Goal: Task Accomplishment & Management: Use online tool/utility

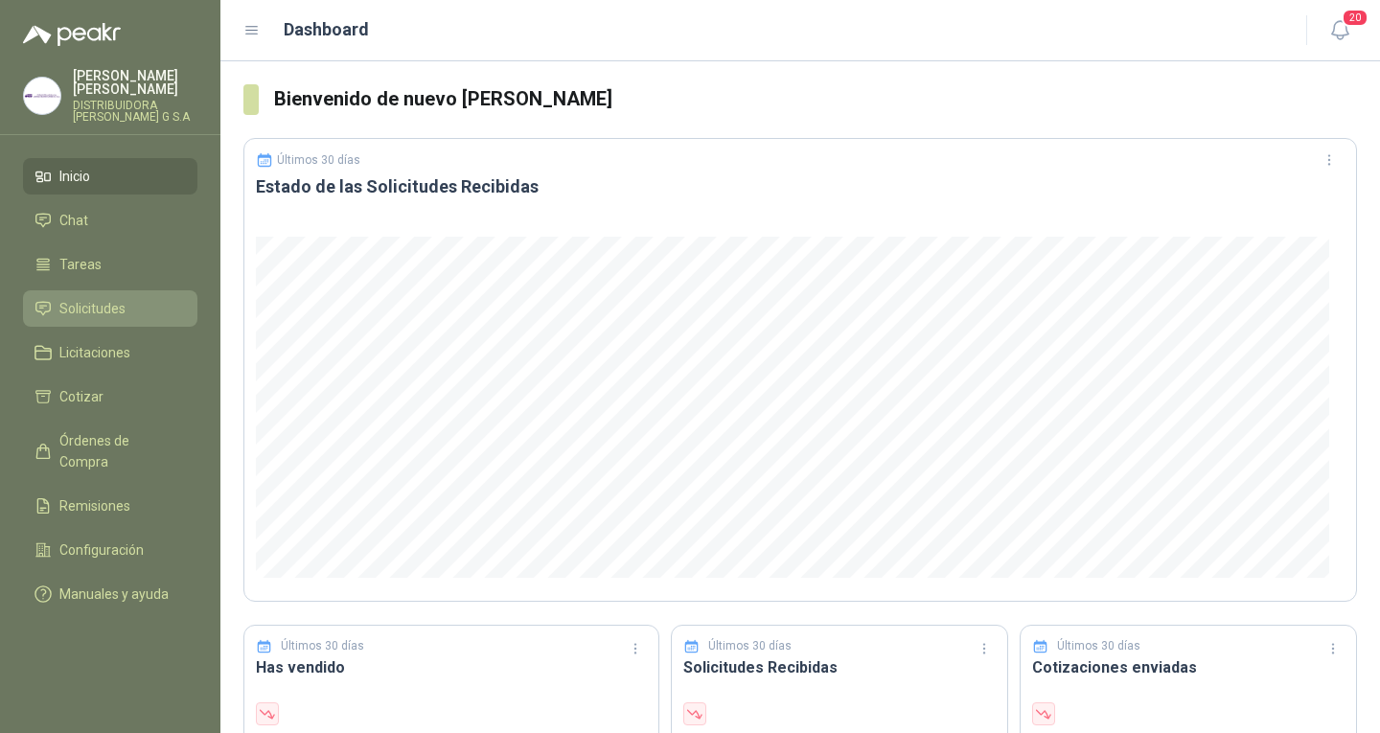
click at [121, 298] on span "Solicitudes" at bounding box center [92, 308] width 66 height 21
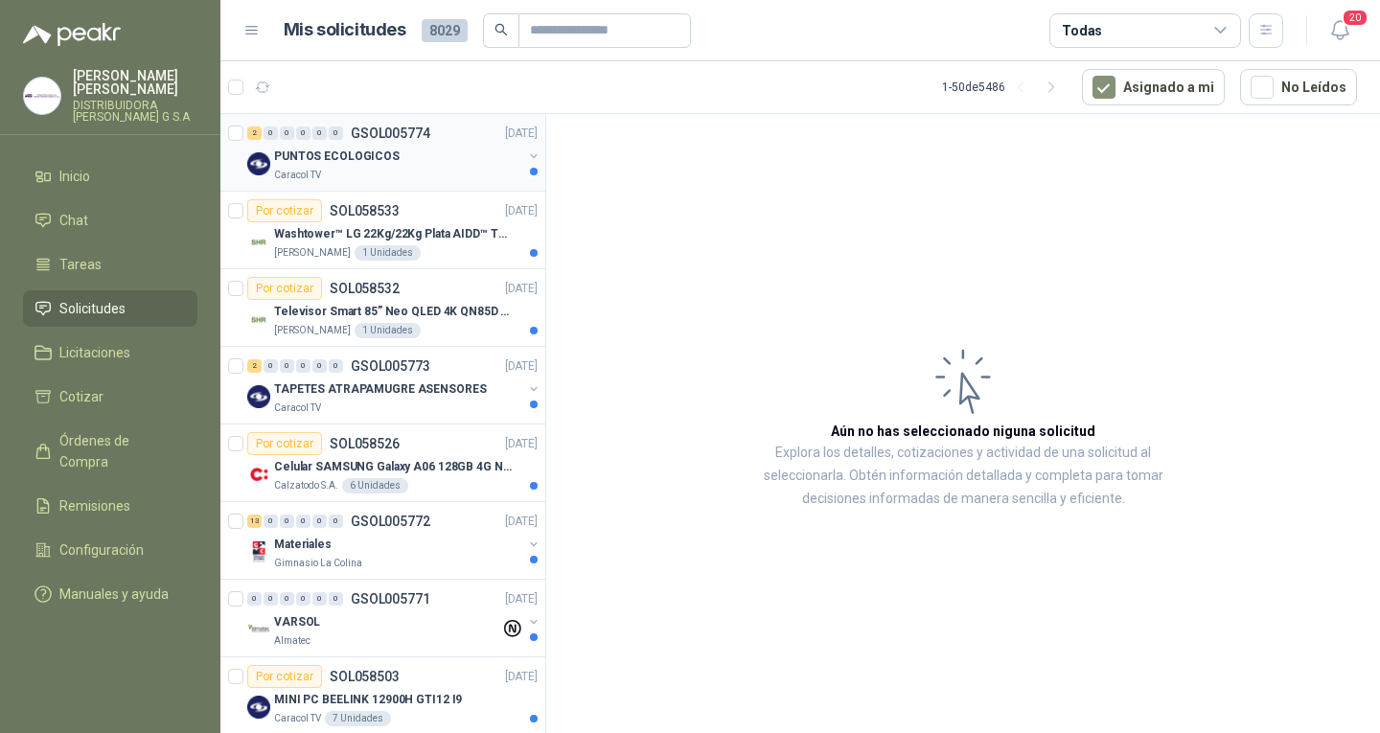
click at [421, 173] on div "Caracol TV" at bounding box center [398, 175] width 248 height 15
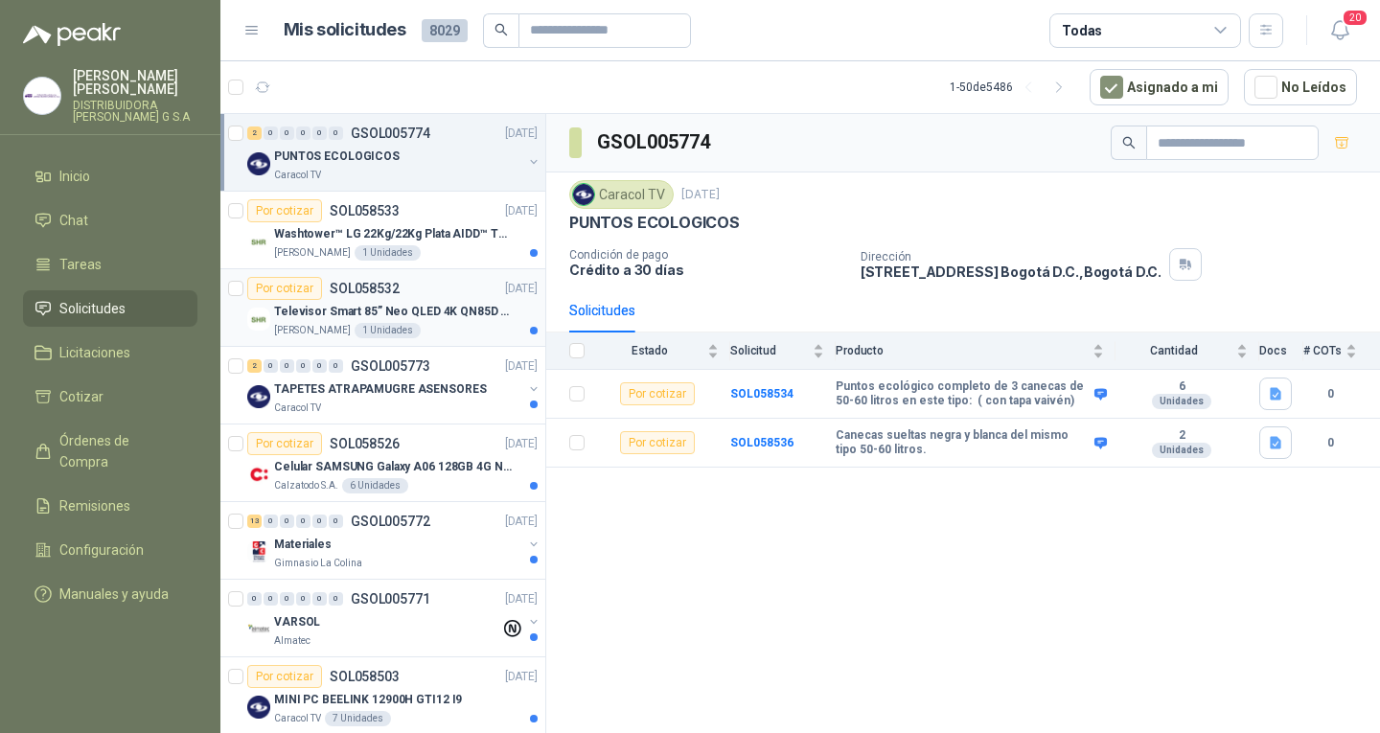
scroll to position [96, 0]
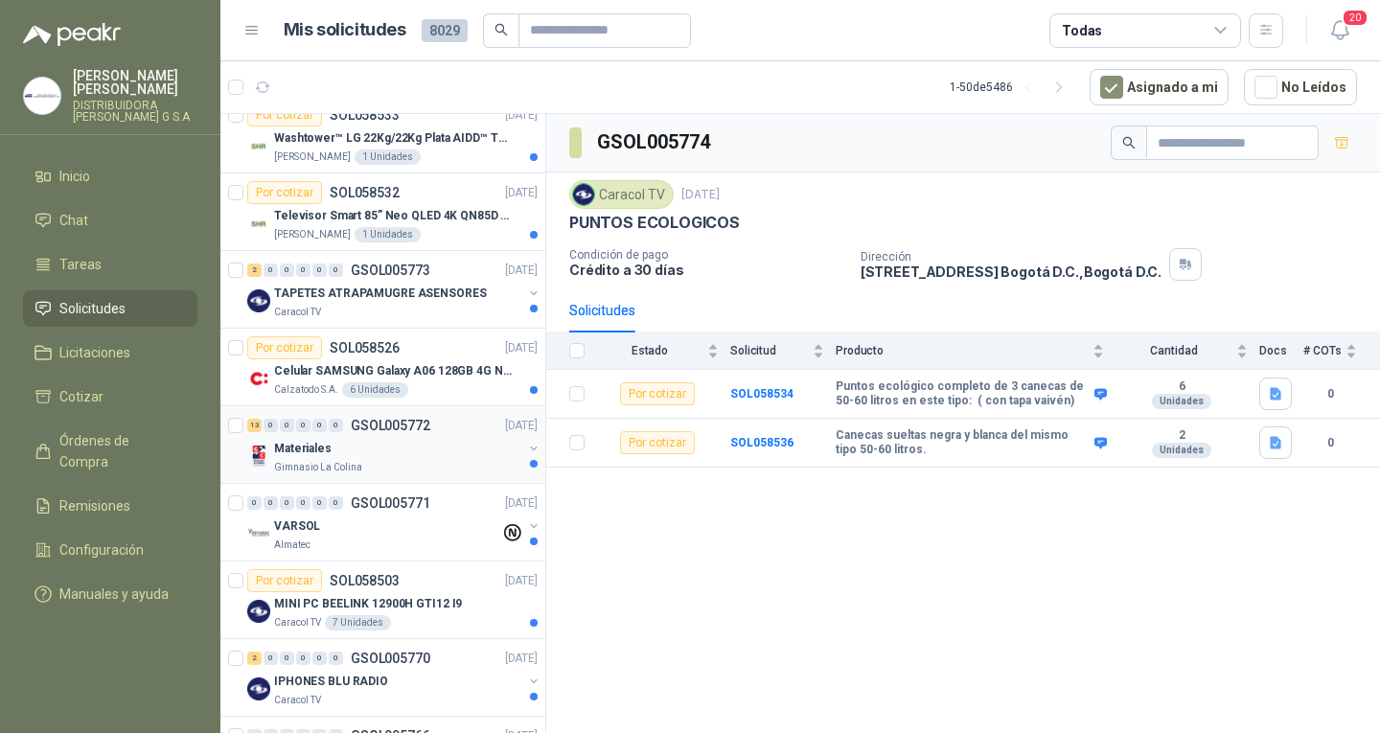
click at [453, 415] on div "13 0 0 0 0 0 GSOL005772 [DATE]" at bounding box center [394, 425] width 294 height 23
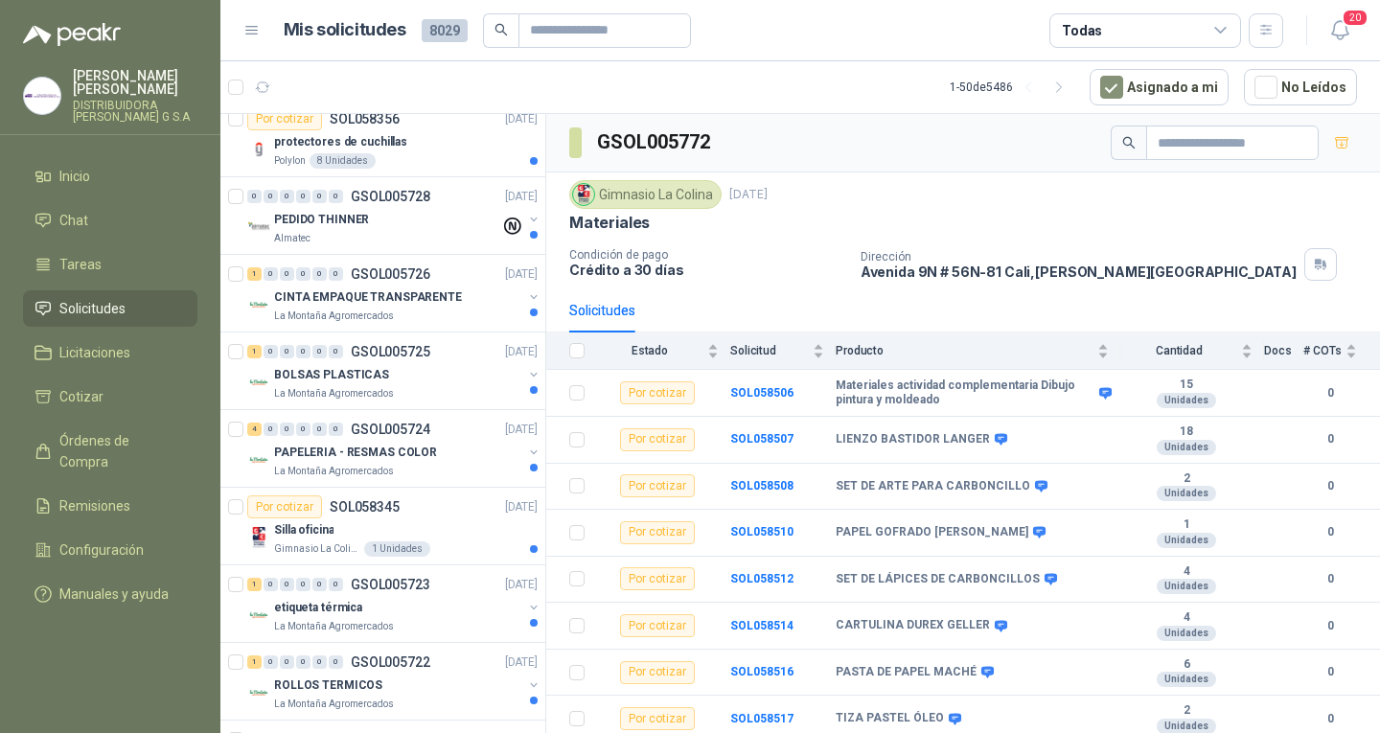
scroll to position [1725, 0]
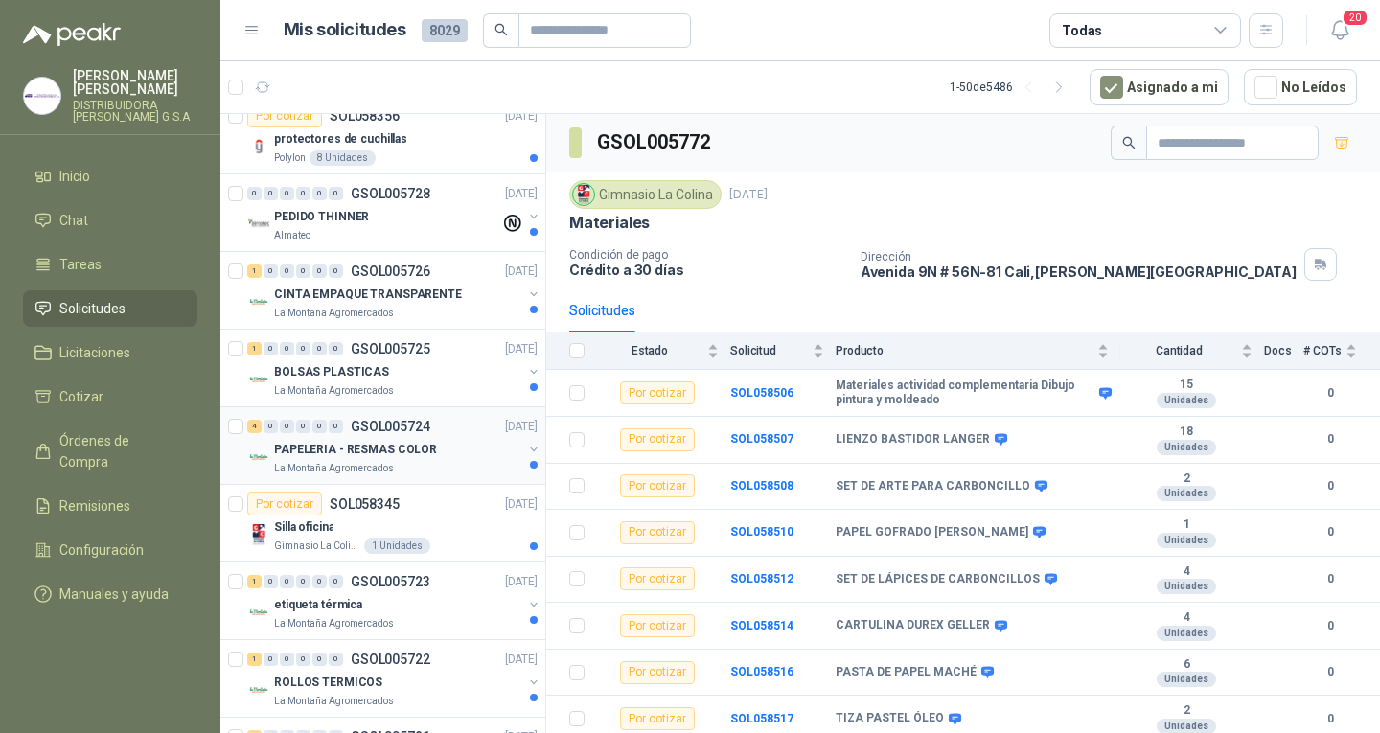
click at [372, 425] on p "GSOL005724" at bounding box center [391, 426] width 80 height 13
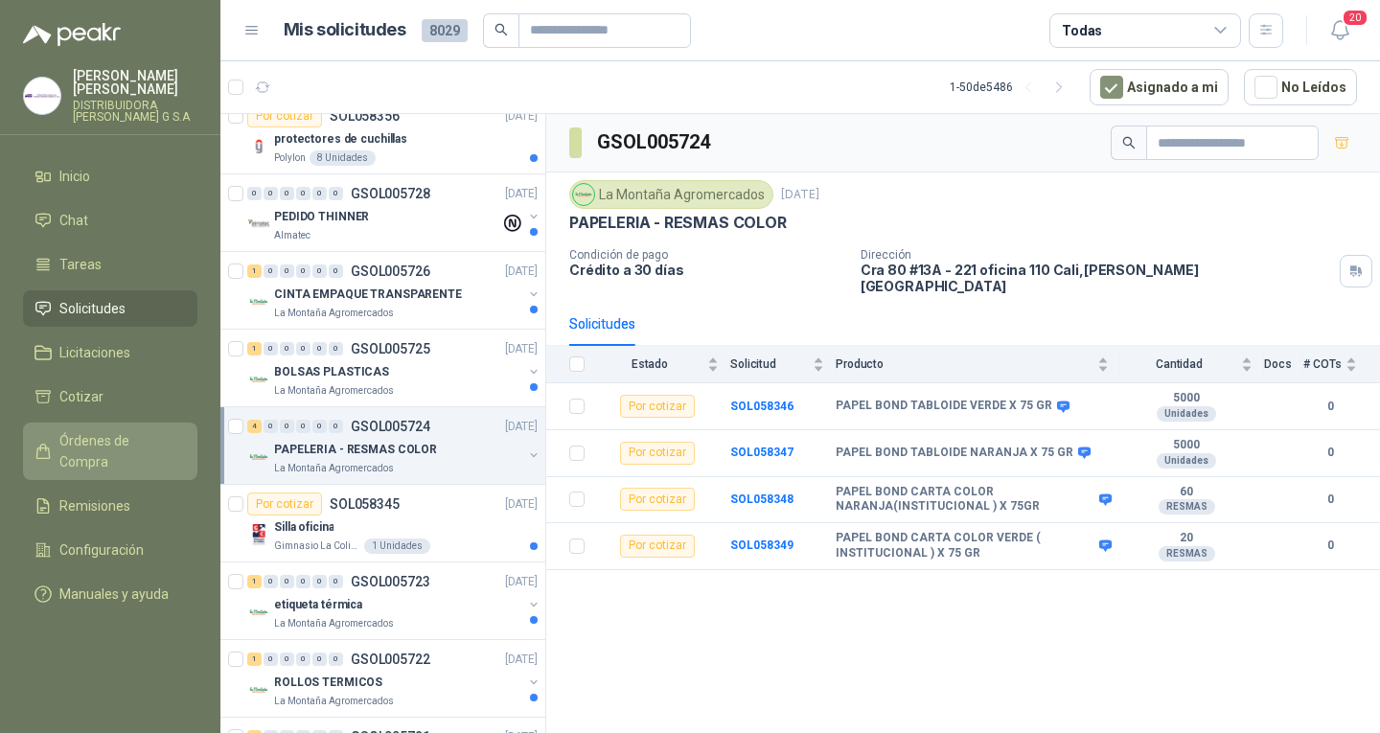
click at [93, 423] on link "Órdenes de Compra" at bounding box center [110, 451] width 174 height 57
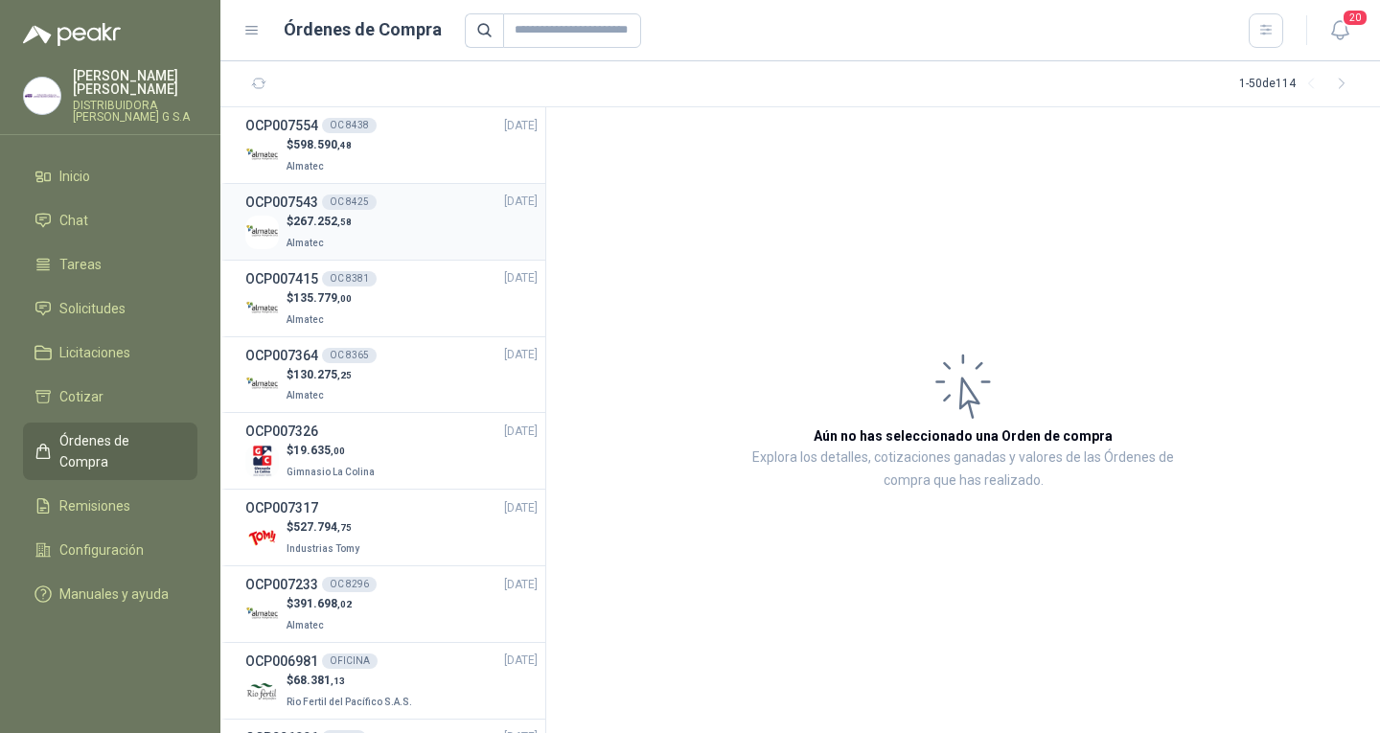
click at [398, 244] on div "$ 267.252 ,58 Almatec" at bounding box center [391, 232] width 292 height 39
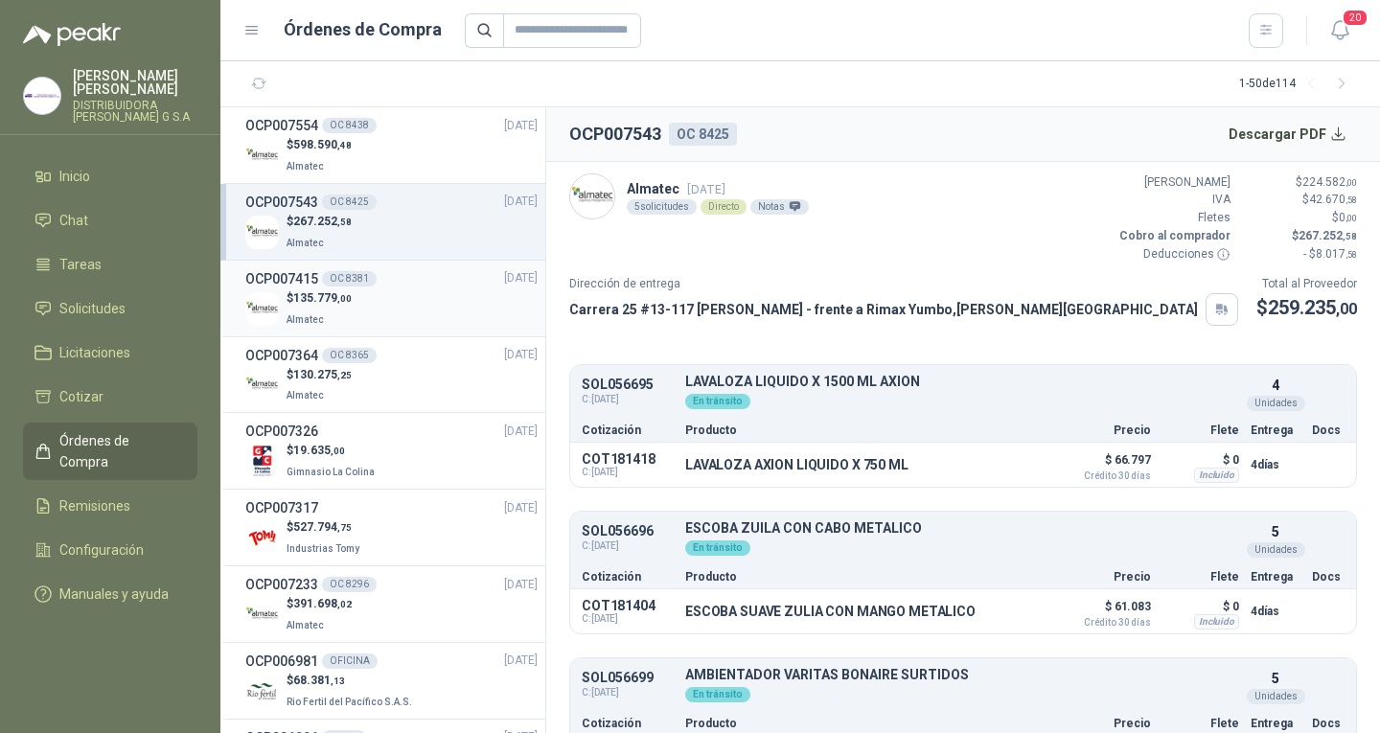
click at [451, 286] on div "OCP007415 OC 8381 [DATE]" at bounding box center [391, 278] width 292 height 21
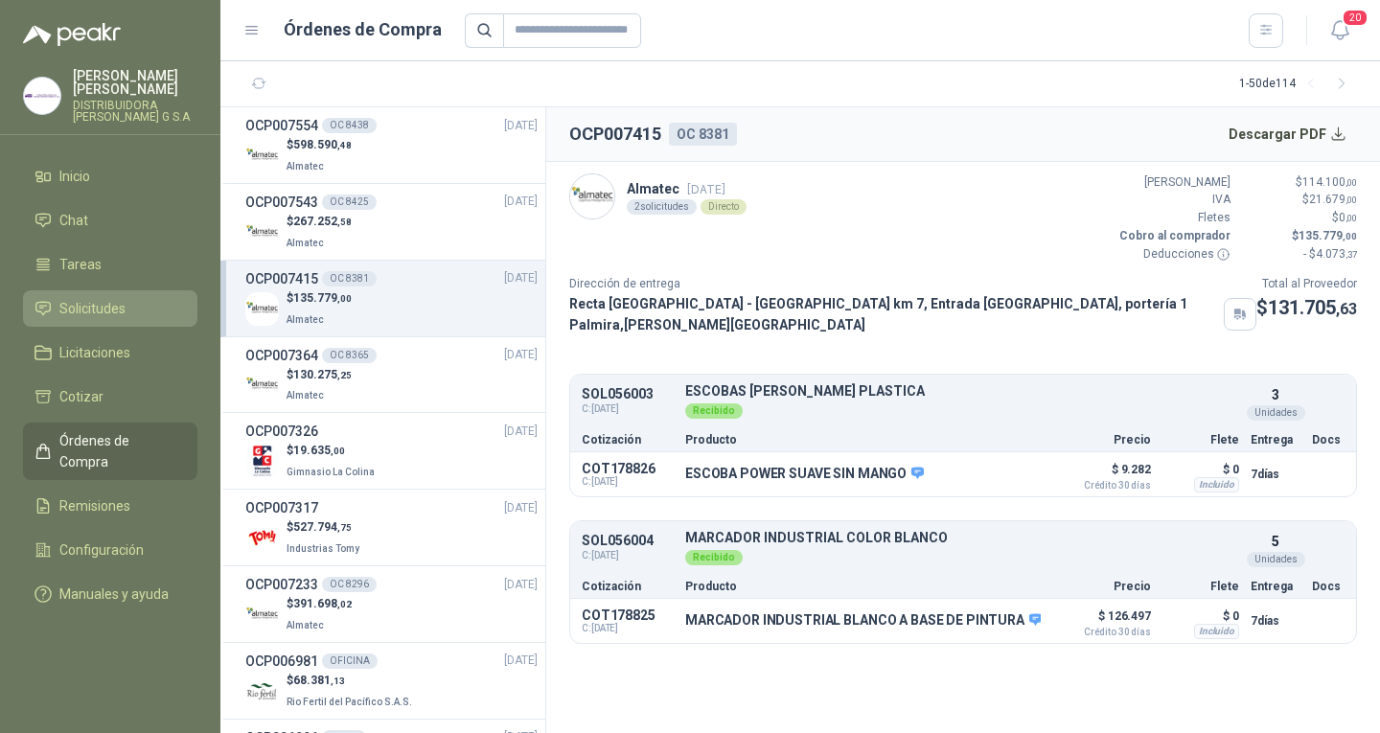
click at [128, 298] on li "Solicitudes" at bounding box center [109, 308] width 151 height 21
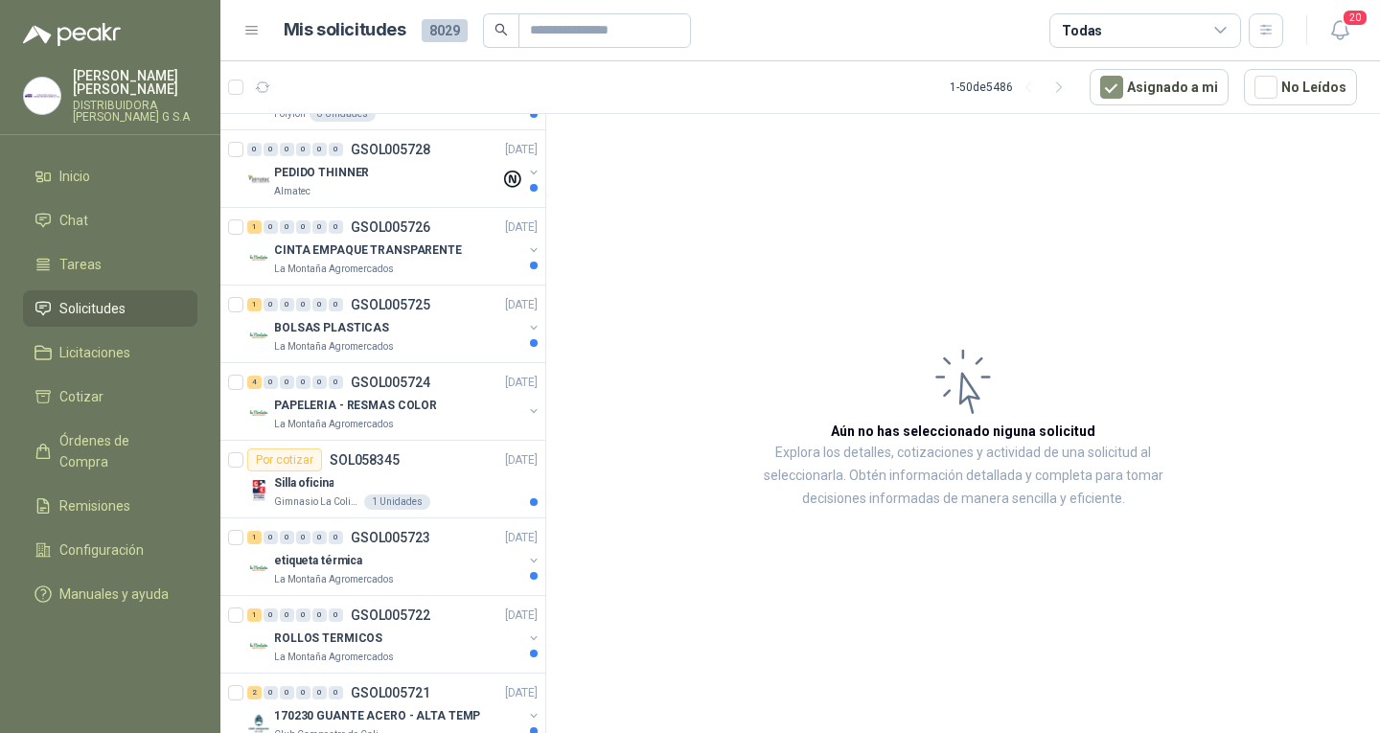
scroll to position [1821, 0]
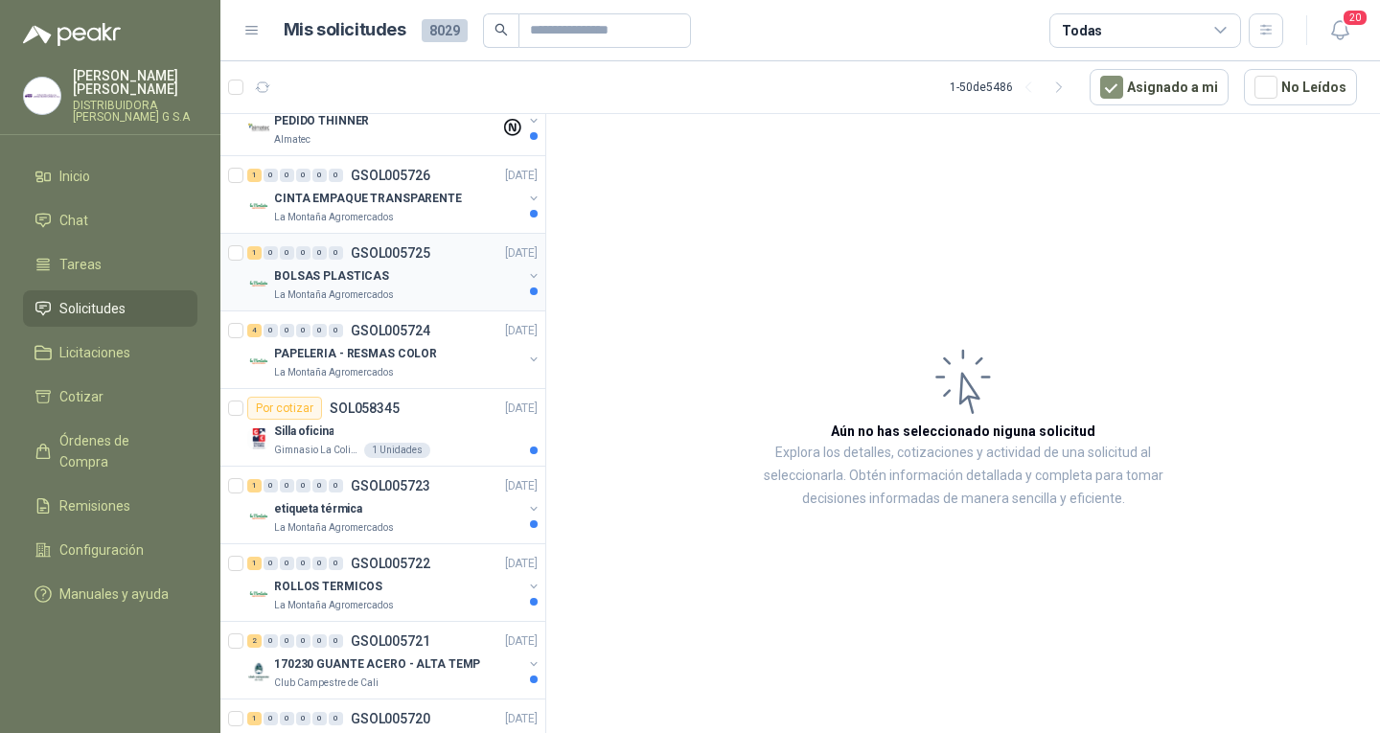
click at [412, 255] on p "GSOL005725" at bounding box center [391, 252] width 80 height 13
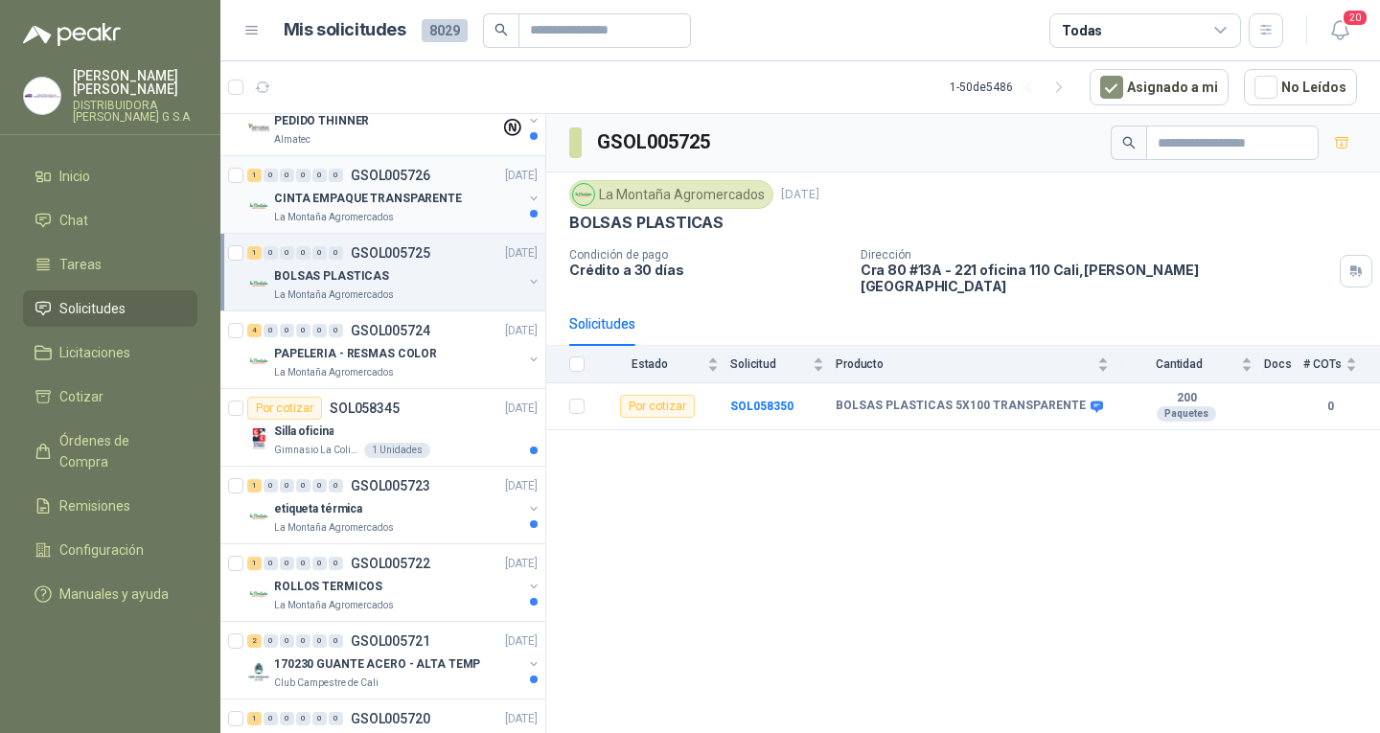
click at [379, 182] on p "GSOL005726" at bounding box center [391, 175] width 80 height 13
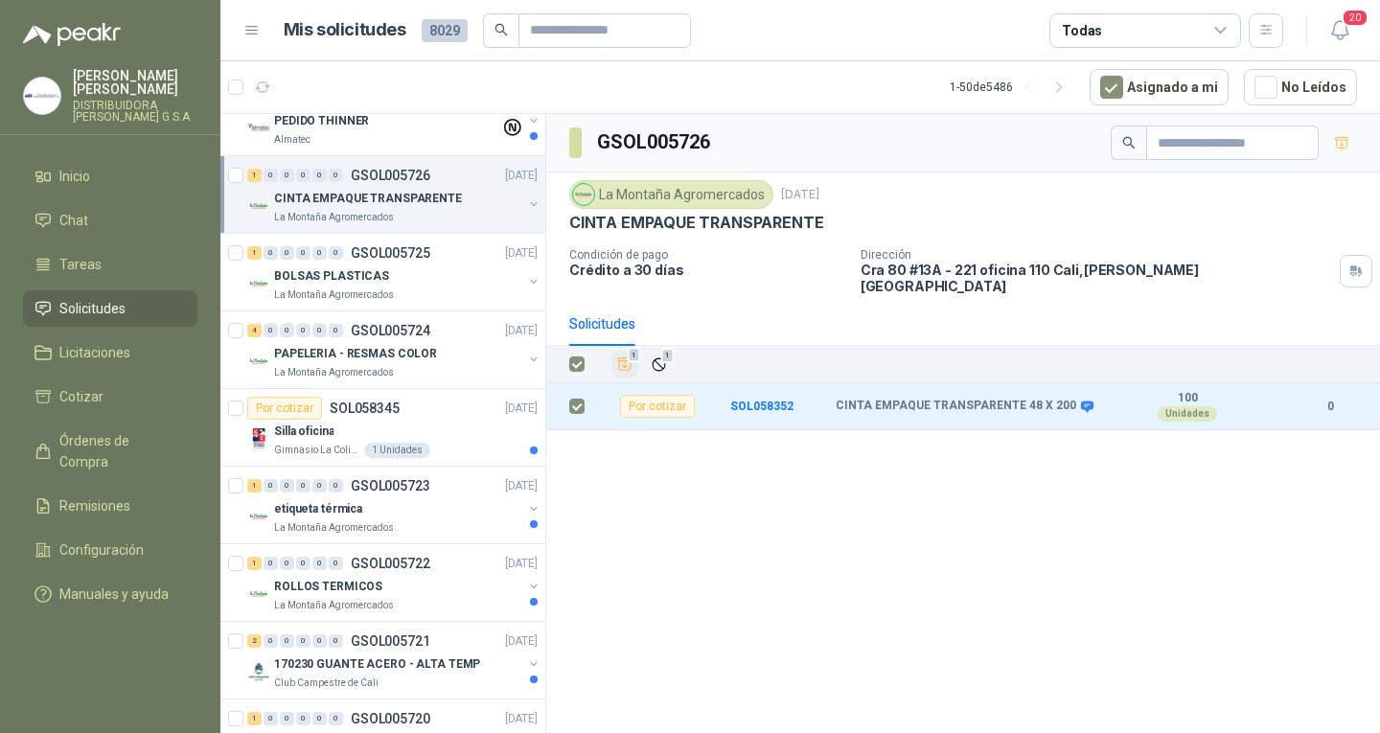
click at [628, 358] on icon "Añadir" at bounding box center [624, 364] width 17 height 17
click at [164, 379] on link "Cotizar 1" at bounding box center [110, 397] width 174 height 36
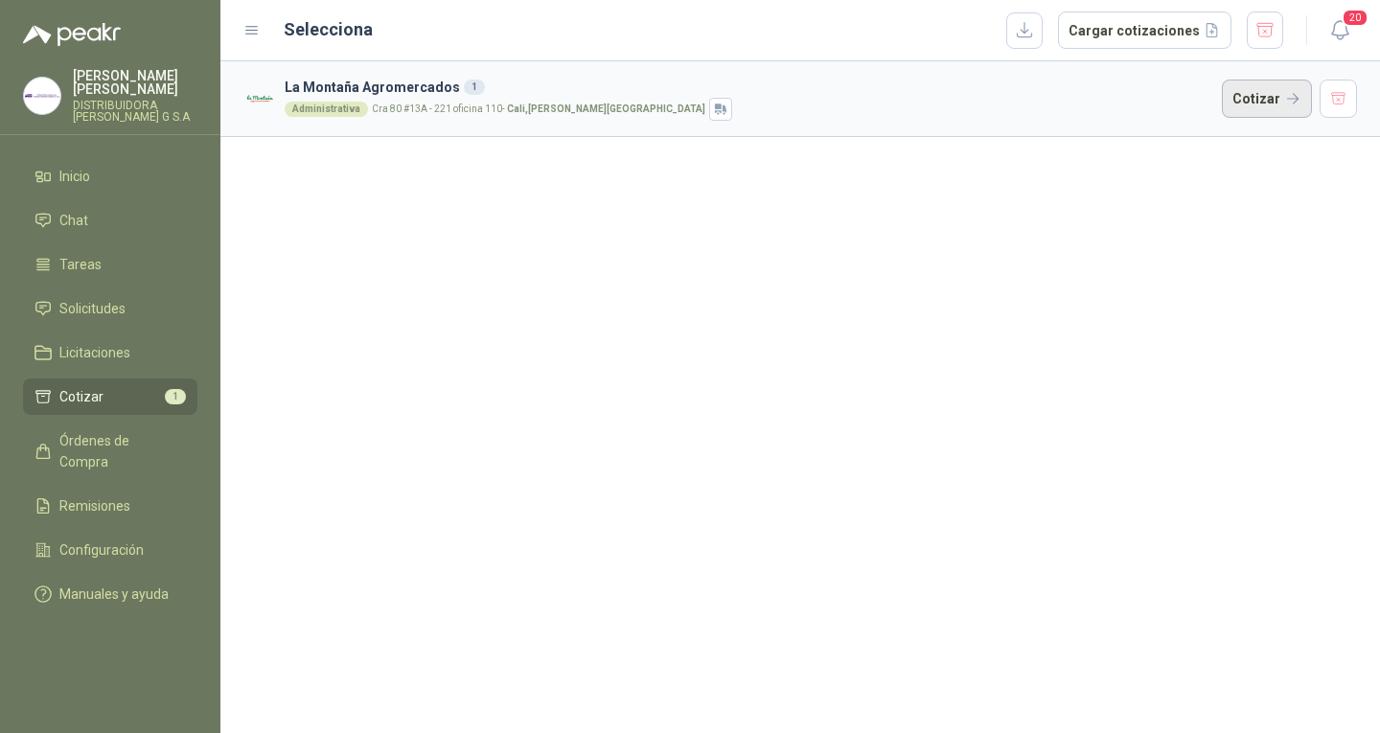
click at [1244, 101] on button "Cotizar" at bounding box center [1267, 99] width 90 height 38
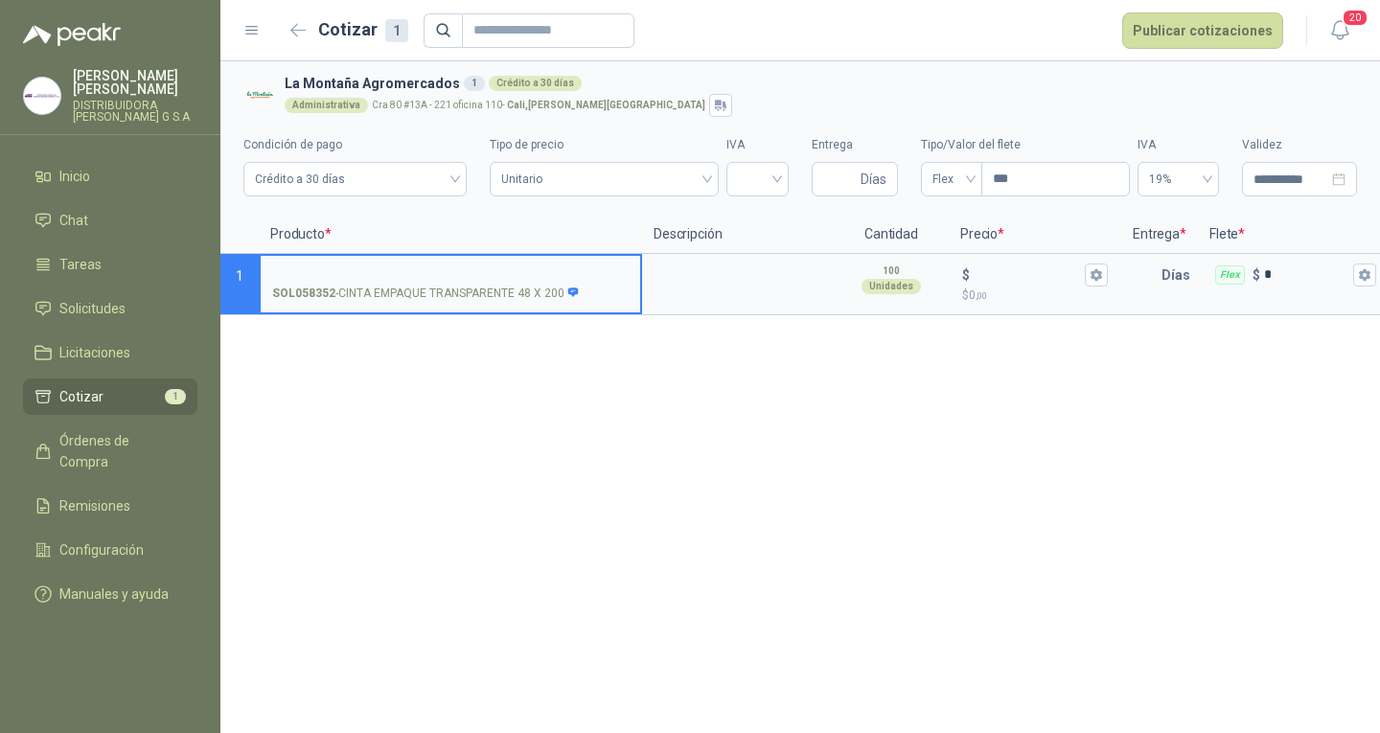
click at [539, 277] on input "SOL058352 - CINTA EMPAQUE TRANSPARENTE 48 X 200" at bounding box center [450, 275] width 356 height 14
type input "*"
type input "**********"
click at [780, 410] on div "**********" at bounding box center [800, 397] width 1160 height 672
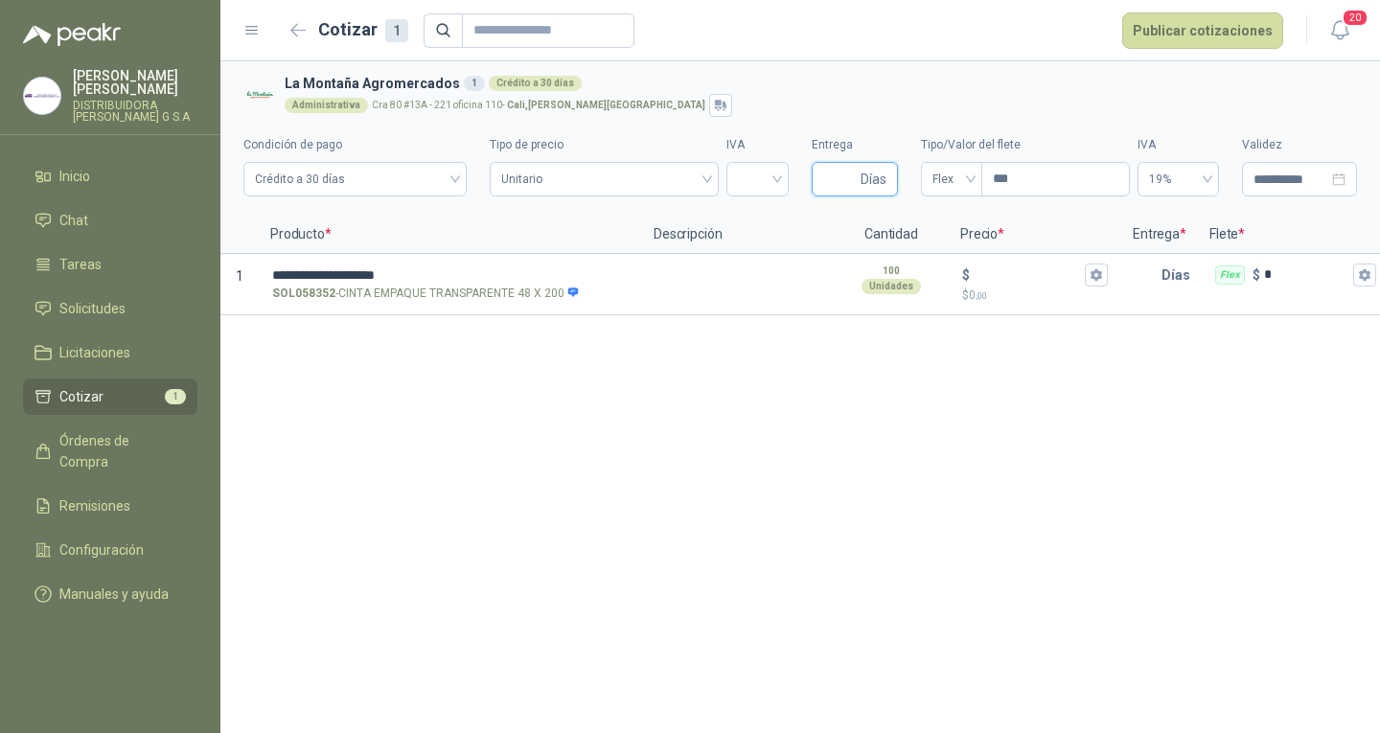
click at [839, 166] on input "Entrega" at bounding box center [840, 179] width 34 height 33
type input "*"
click at [919, 445] on div "**********" at bounding box center [800, 397] width 1160 height 672
click at [122, 290] on link "Solicitudes" at bounding box center [110, 308] width 174 height 36
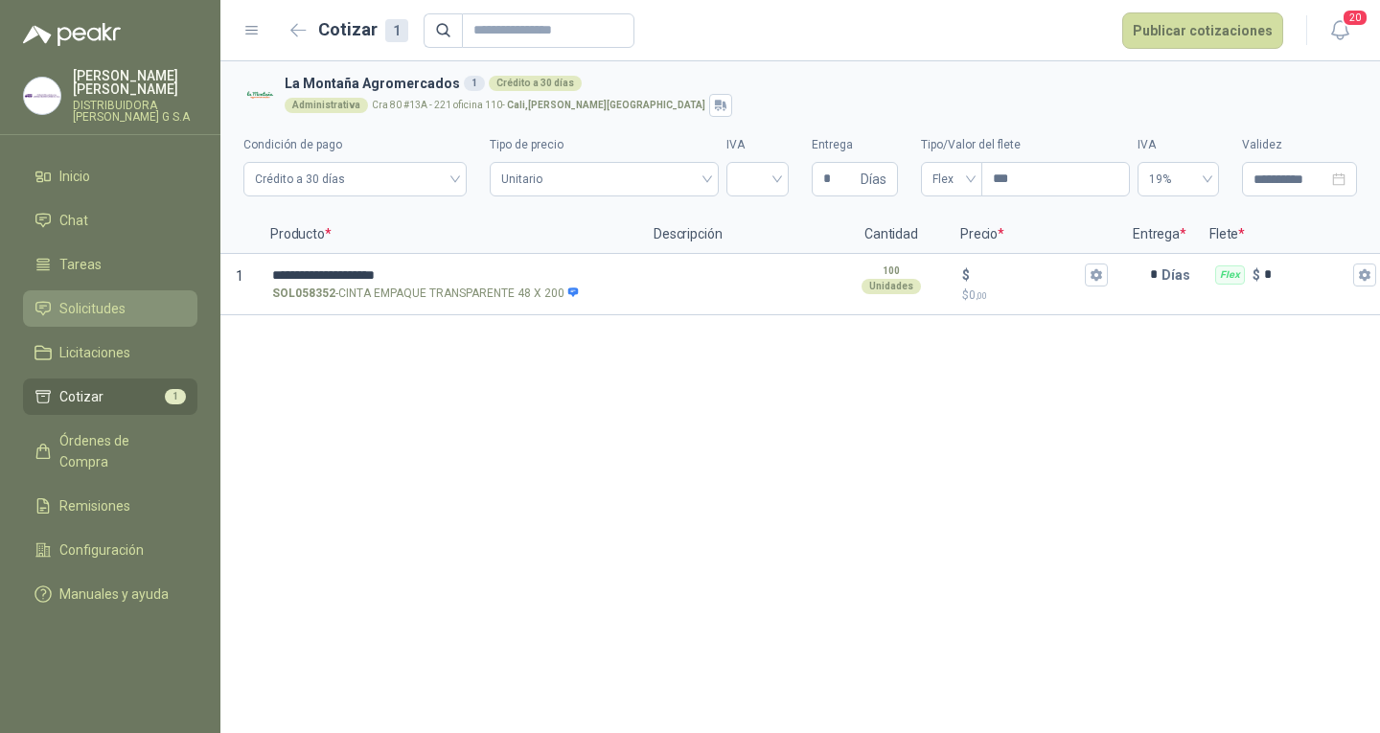
click at [122, 290] on link "Solicitudes" at bounding box center [110, 308] width 174 height 36
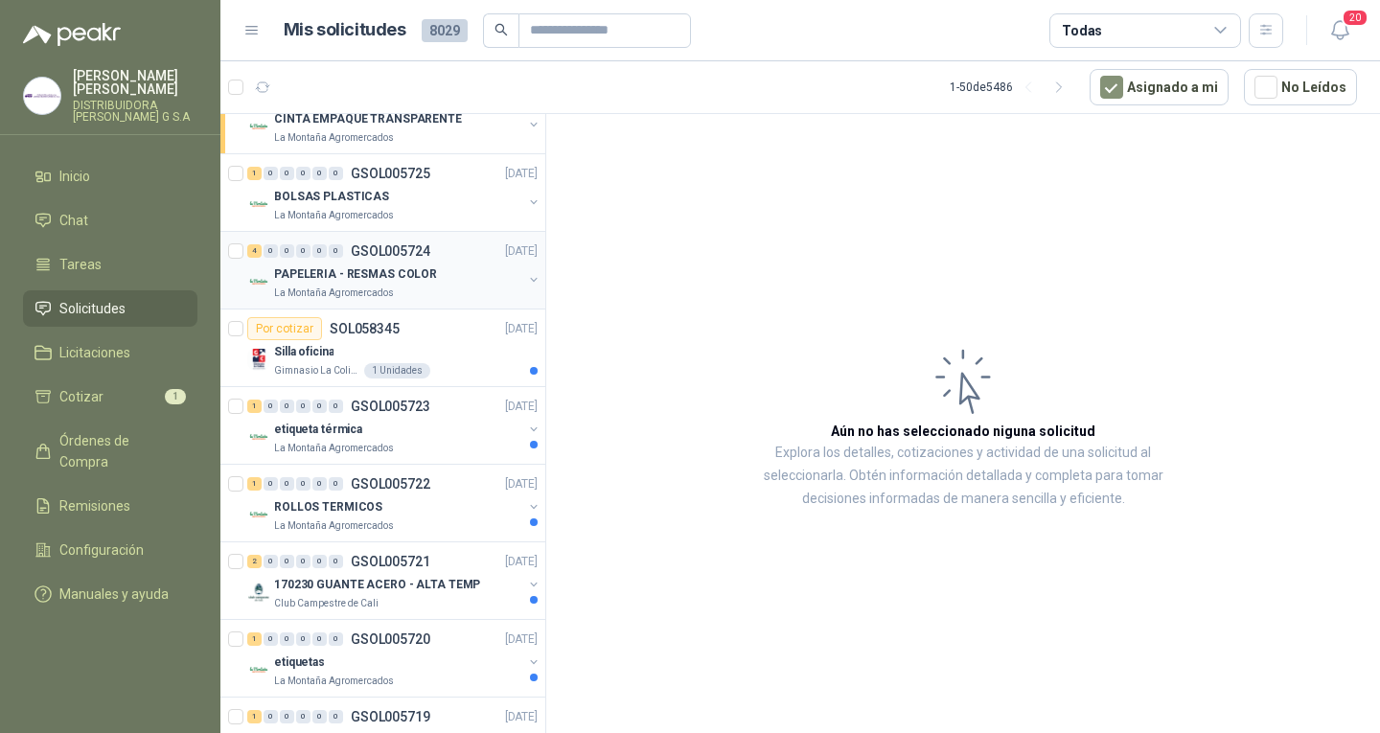
scroll to position [1917, 0]
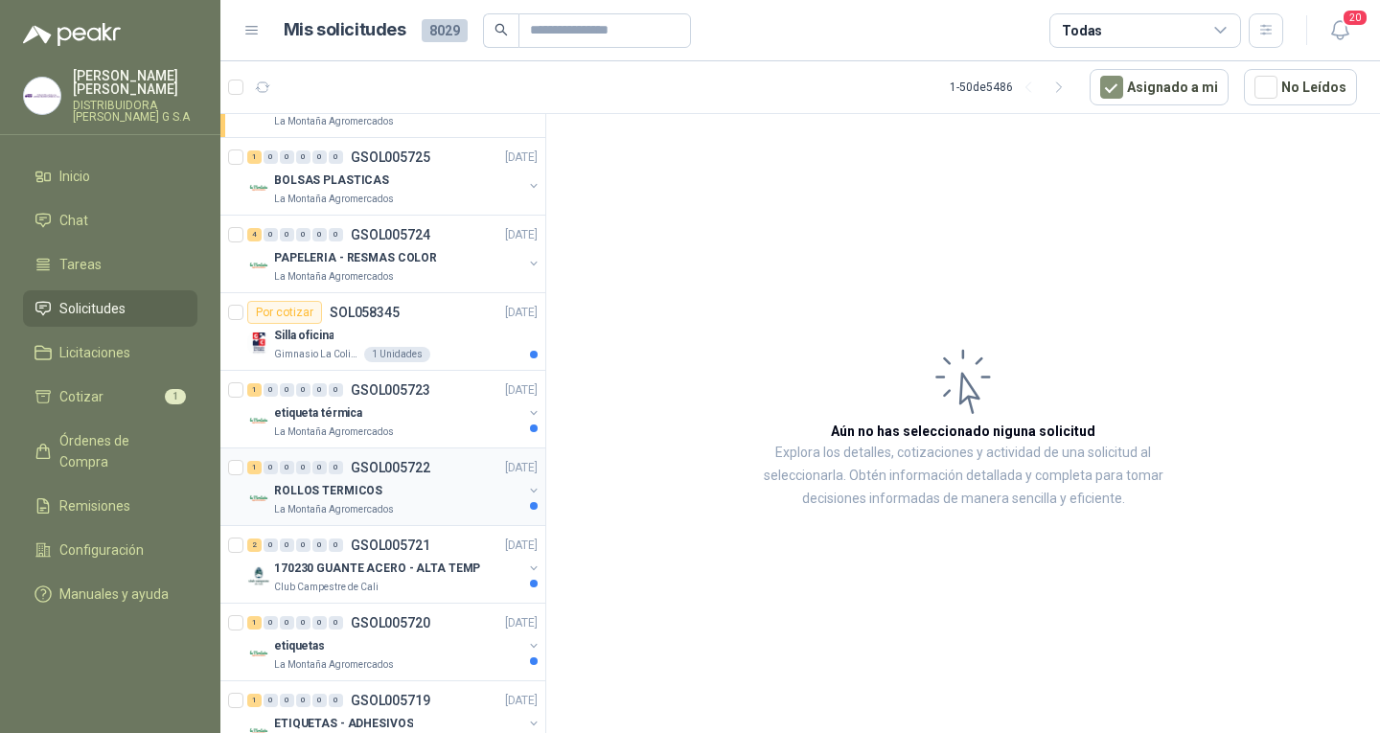
click at [428, 461] on p "GSOL005722" at bounding box center [391, 467] width 80 height 13
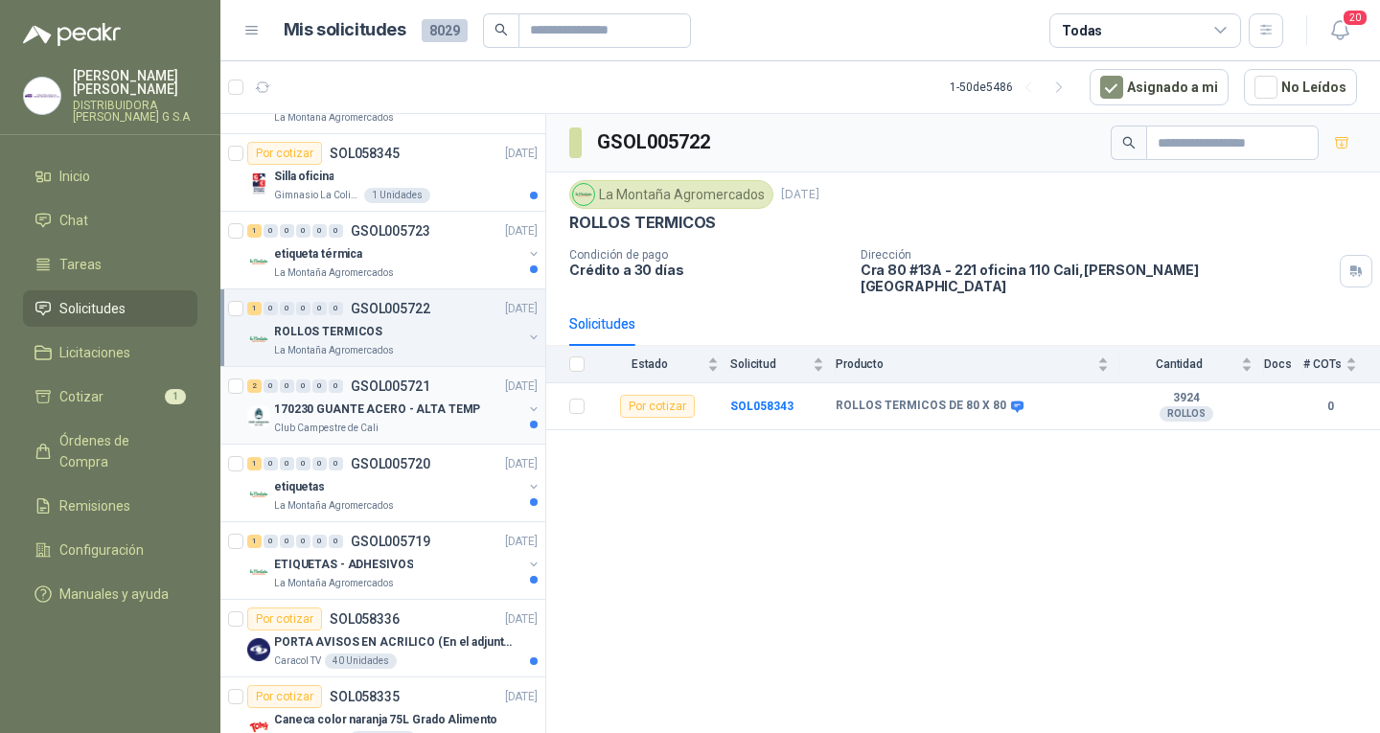
scroll to position [2108, 0]
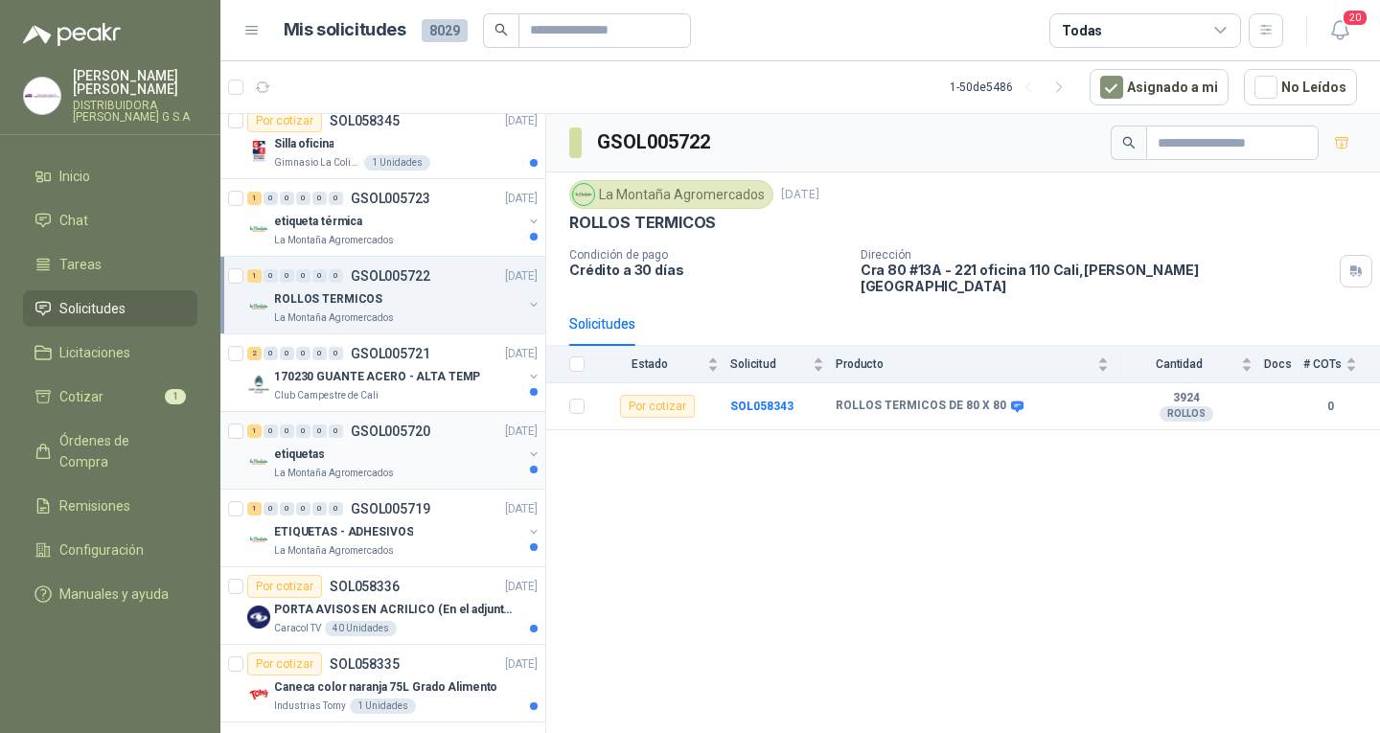
click at [443, 470] on div "La Montaña Agromercados" at bounding box center [398, 473] width 248 height 15
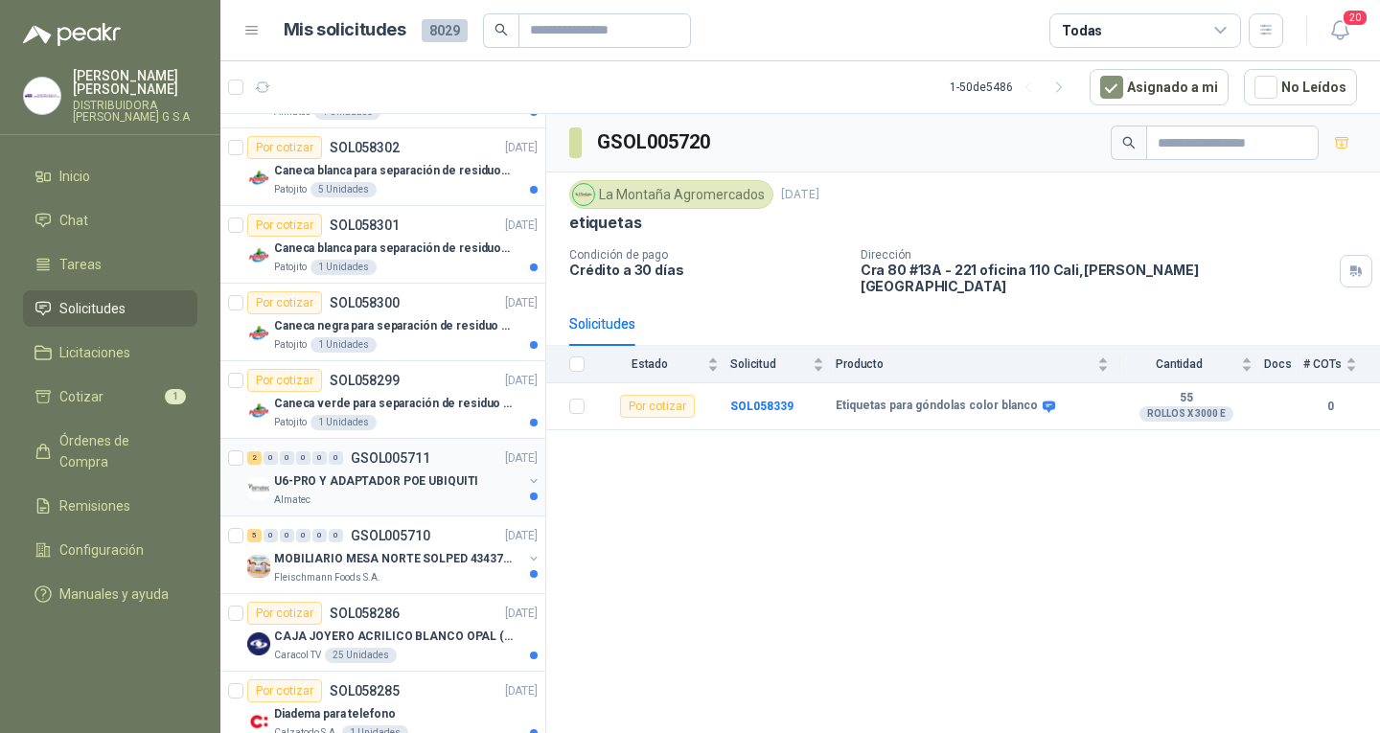
scroll to position [2899, 0]
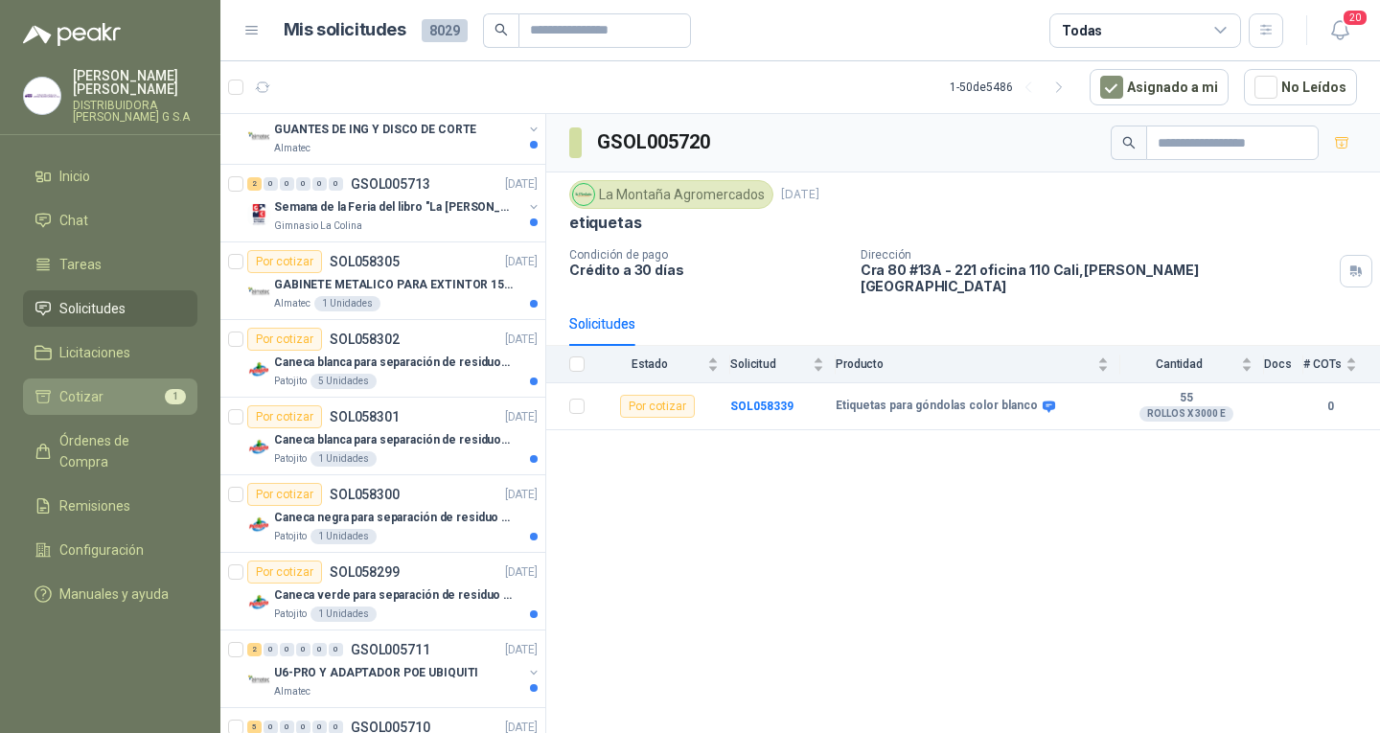
click at [119, 386] on li "Cotizar 1" at bounding box center [109, 396] width 151 height 21
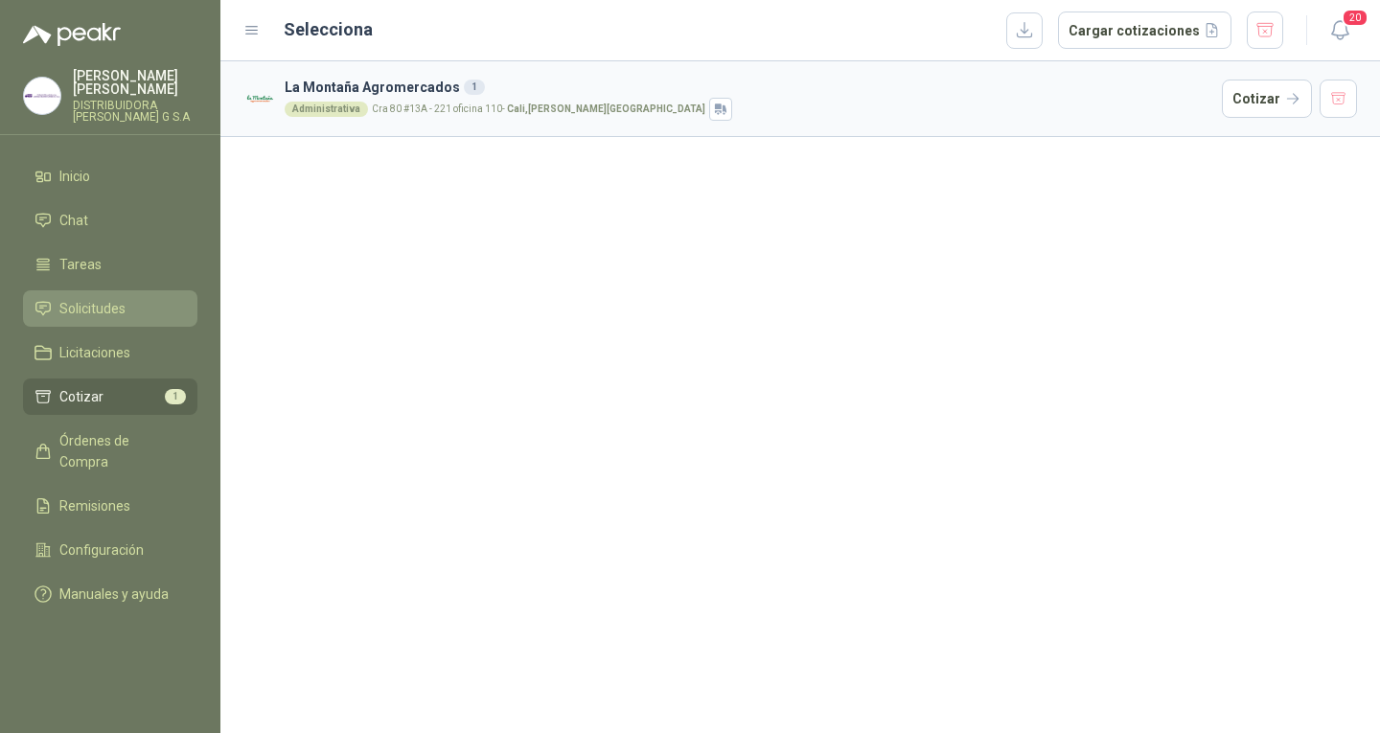
click at [102, 303] on span "Solicitudes" at bounding box center [92, 308] width 66 height 21
